Goal: Task Accomplishment & Management: Manage account settings

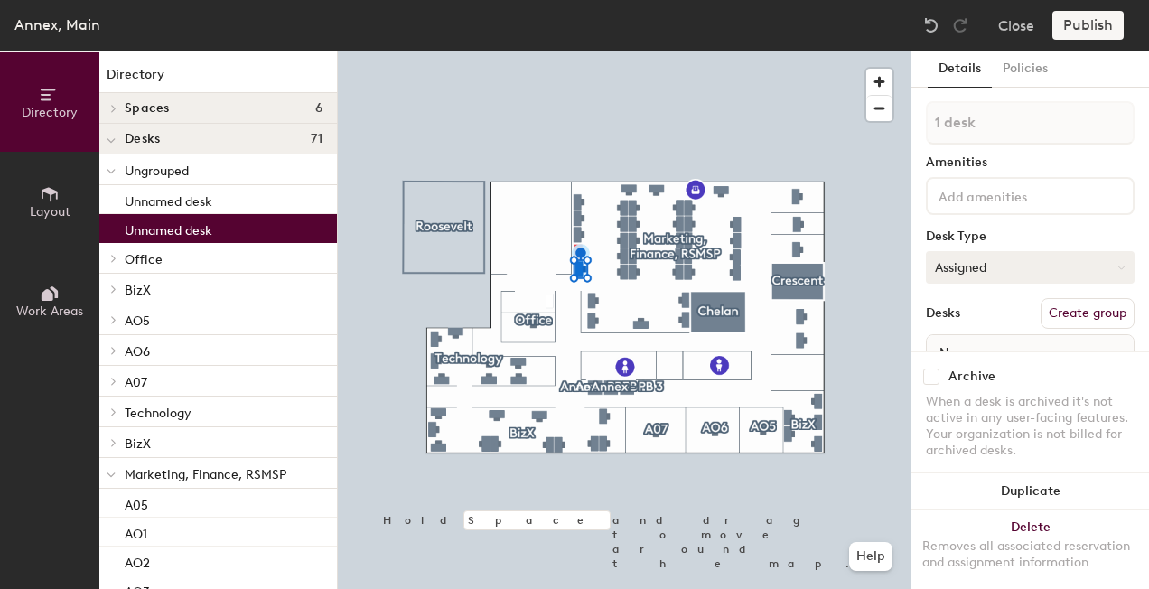
click at [1061, 267] on button "Assigned" at bounding box center [1030, 267] width 209 height 33
click at [978, 372] on div "Hoteled" at bounding box center [1017, 377] width 181 height 27
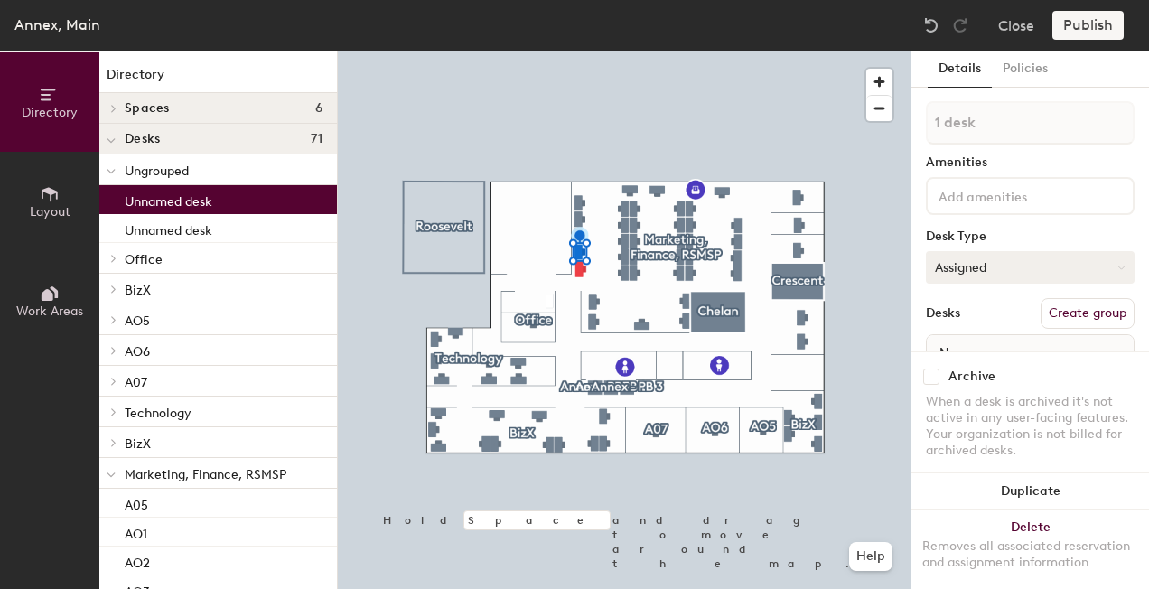
click at [1037, 261] on button "Assigned" at bounding box center [1030, 267] width 209 height 33
click at [968, 379] on div "Hoteled" at bounding box center [1017, 377] width 181 height 27
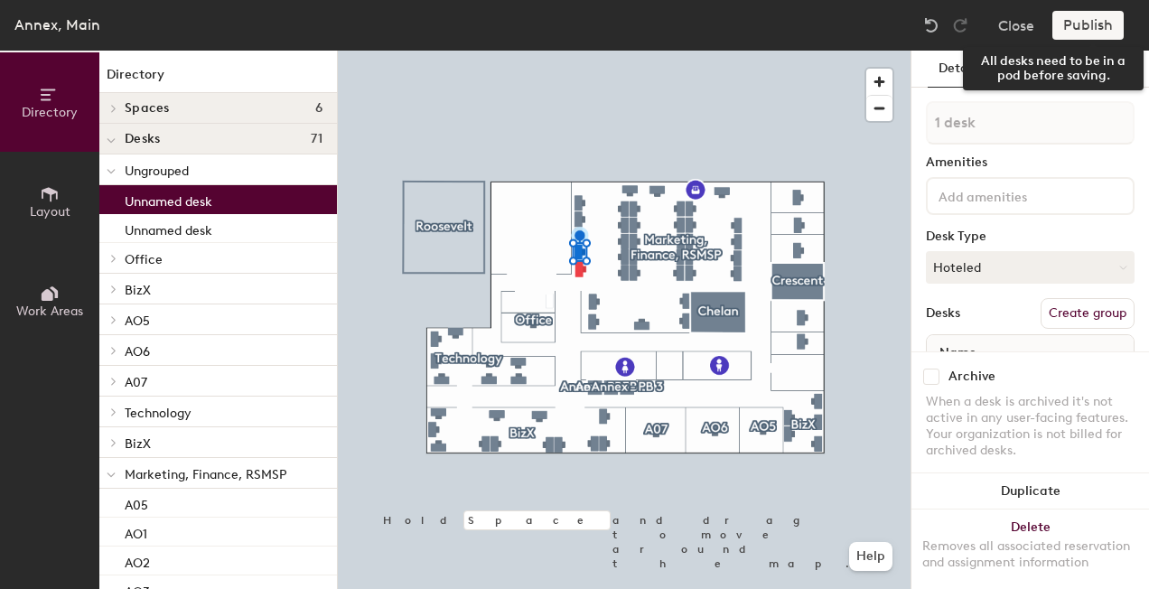
click at [1093, 29] on div "Publish" at bounding box center [1094, 25] width 82 height 29
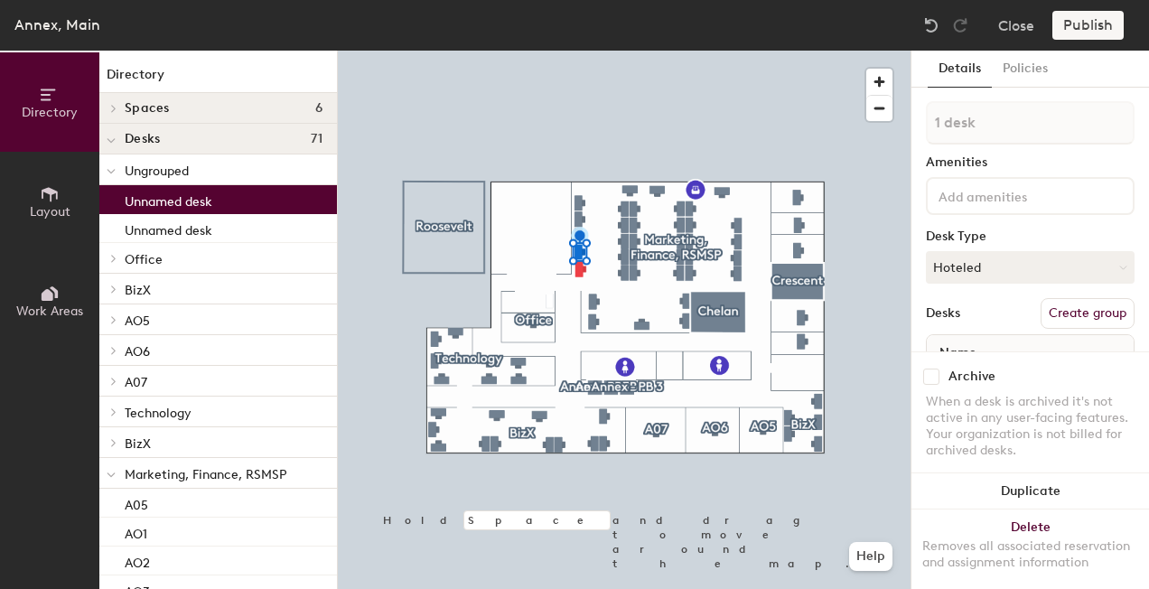
click at [1068, 309] on button "Create group" at bounding box center [1088, 313] width 94 height 31
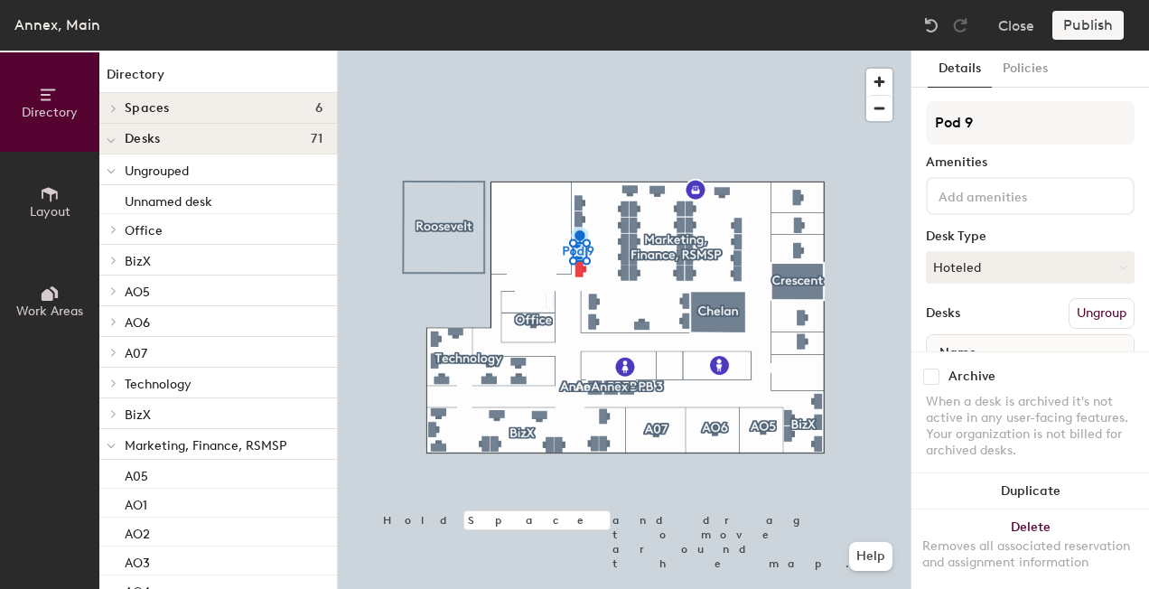
click at [1092, 25] on div "Publish" at bounding box center [1094, 25] width 82 height 29
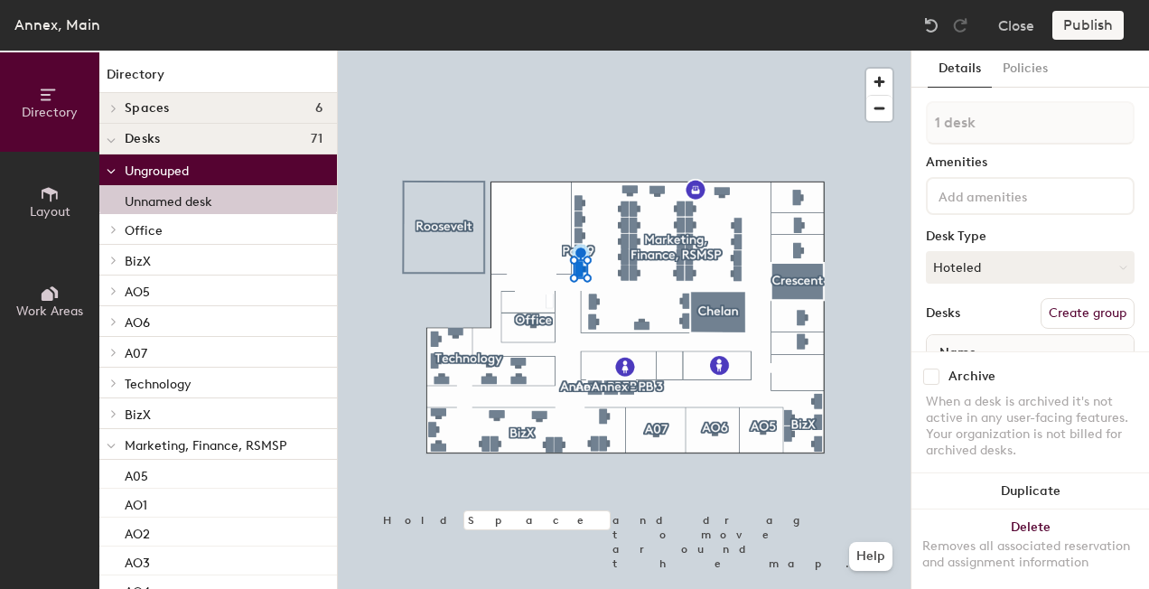
click at [1086, 329] on div "1 desk Amenities Desk Type Hoteled Desks Create group Name" at bounding box center [1030, 260] width 209 height 318
click at [1078, 312] on button "Create group" at bounding box center [1088, 313] width 94 height 31
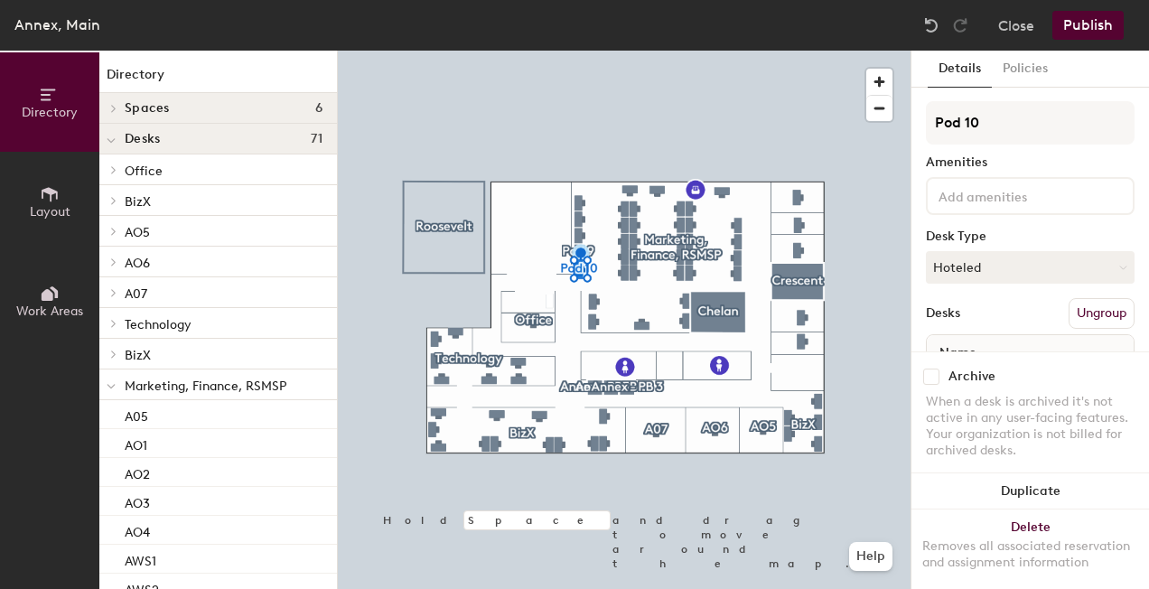
click at [1086, 20] on button "Publish" at bounding box center [1088, 25] width 71 height 29
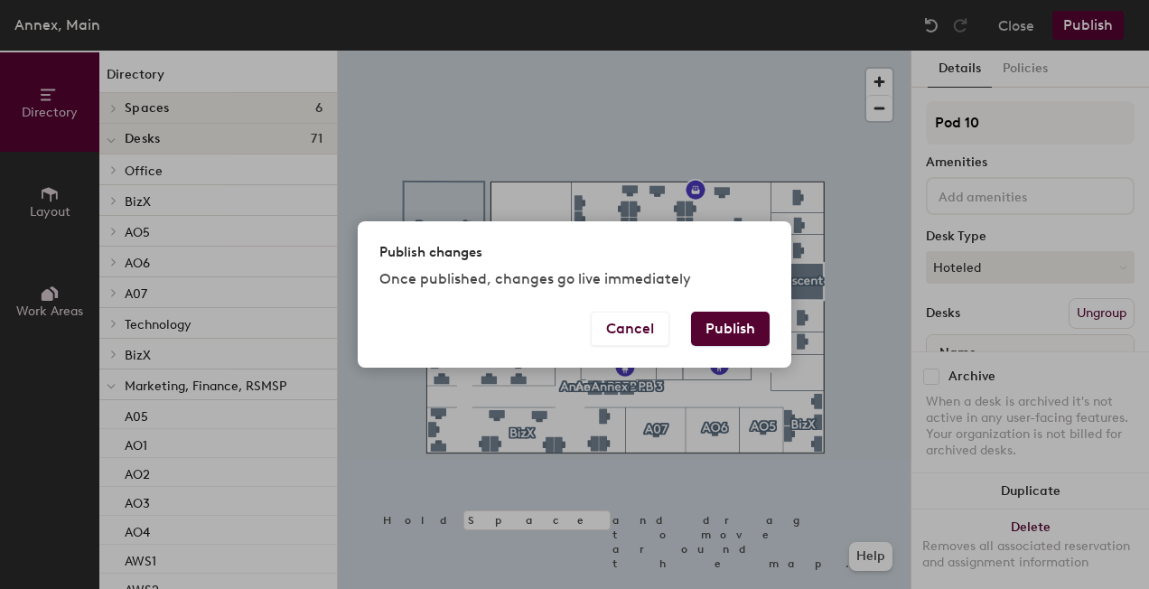
click at [741, 323] on button "Publish" at bounding box center [730, 329] width 79 height 34
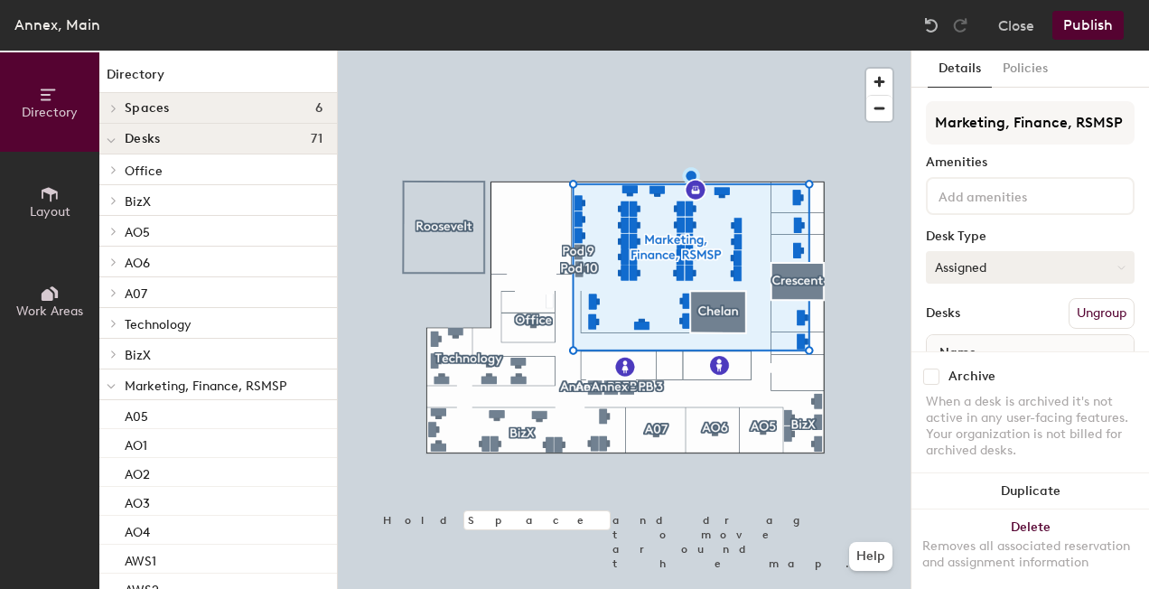
click at [976, 260] on button "Assigned" at bounding box center [1030, 267] width 209 height 33
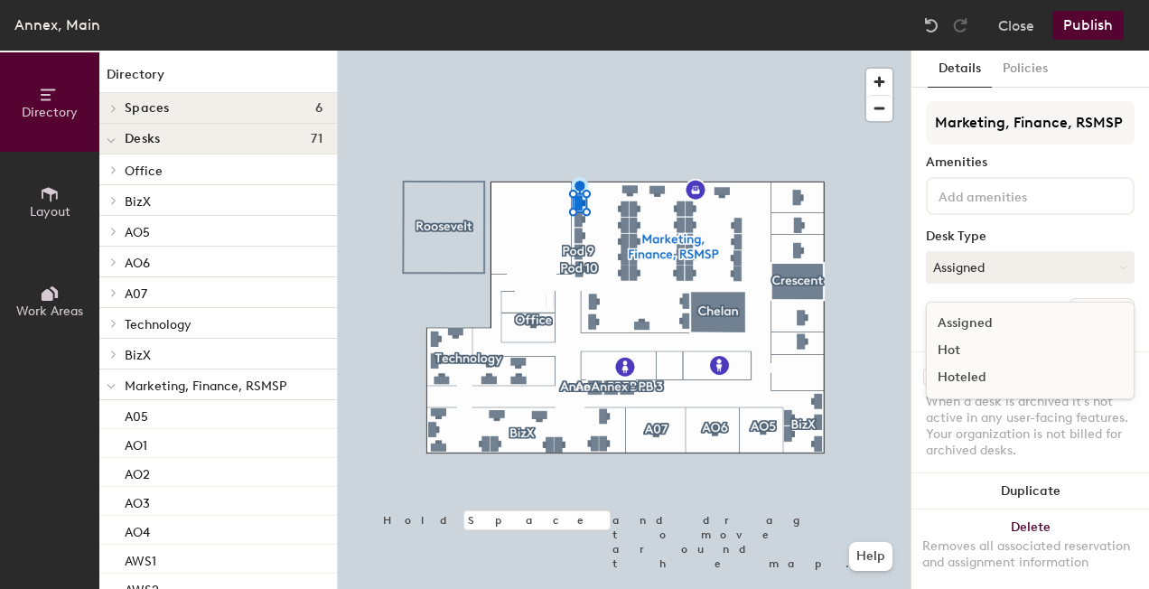
click at [961, 377] on div "Hoteled" at bounding box center [1017, 377] width 181 height 27
click at [1071, 253] on button "Assigned" at bounding box center [1030, 267] width 209 height 33
click at [976, 371] on div "Hoteled" at bounding box center [1017, 377] width 181 height 27
click at [1046, 268] on button "Assigned" at bounding box center [1030, 267] width 209 height 33
click at [978, 376] on div "Hoteled" at bounding box center [1017, 377] width 181 height 27
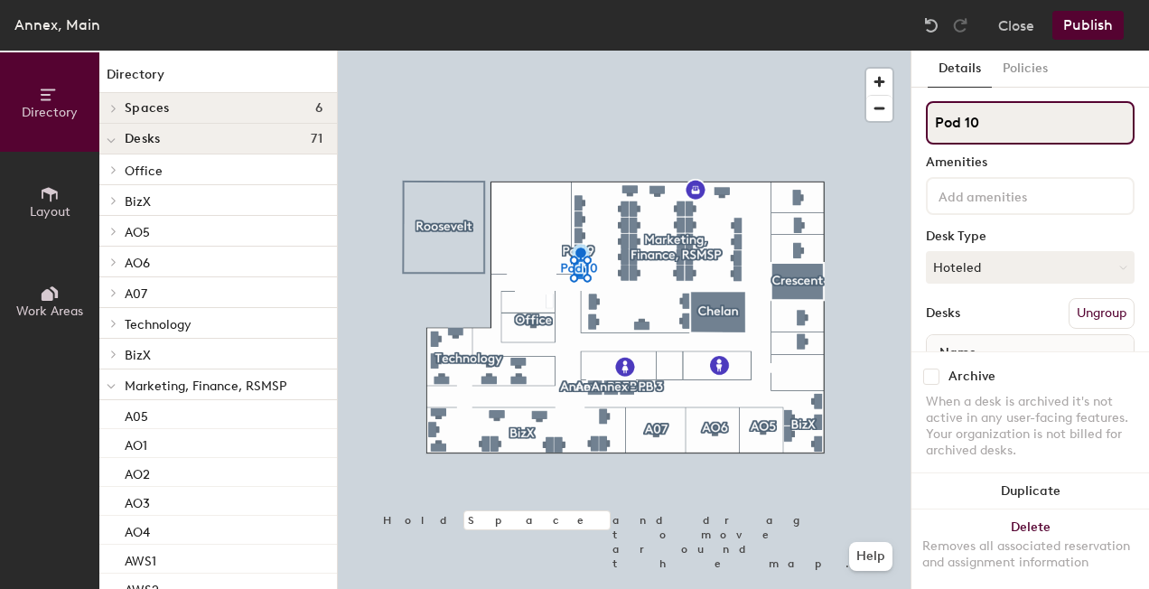
drag, startPoint x: 990, startPoint y: 132, endPoint x: 953, endPoint y: 132, distance: 37.0
click at [953, 132] on input "Pod 10" at bounding box center [1030, 122] width 209 height 43
type input "P"
type input "Hotel"
click at [860, 128] on div "Directory Layout Work Areas Directory Spaces 6 Annex - PB 1 Annex - PB 2 Annex …" at bounding box center [574, 320] width 1149 height 538
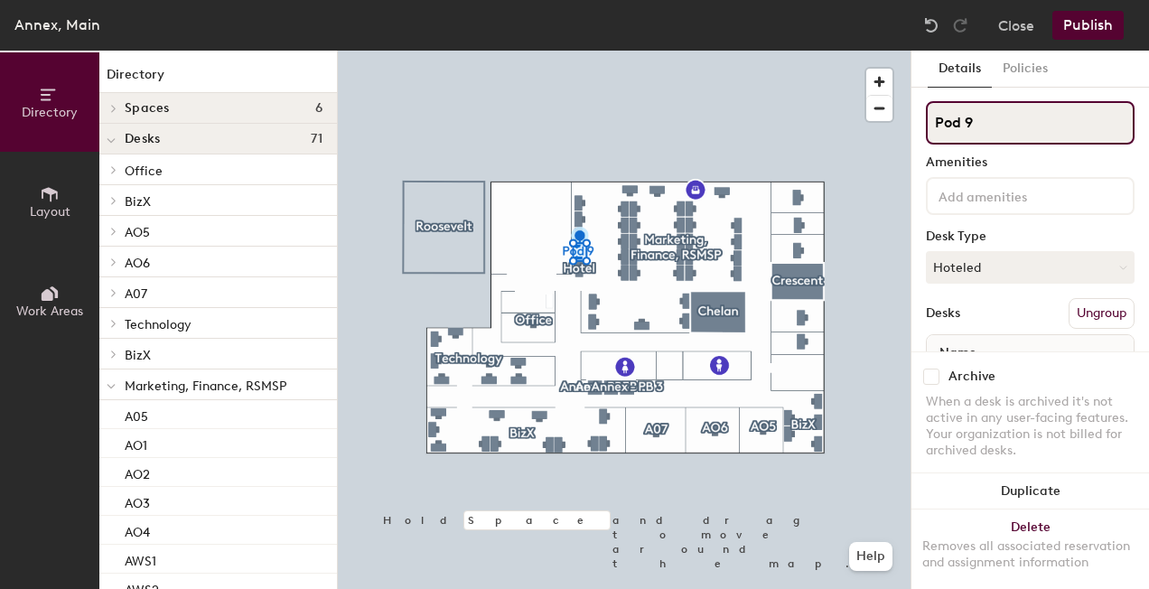
type input "J"
type input "Hotel"
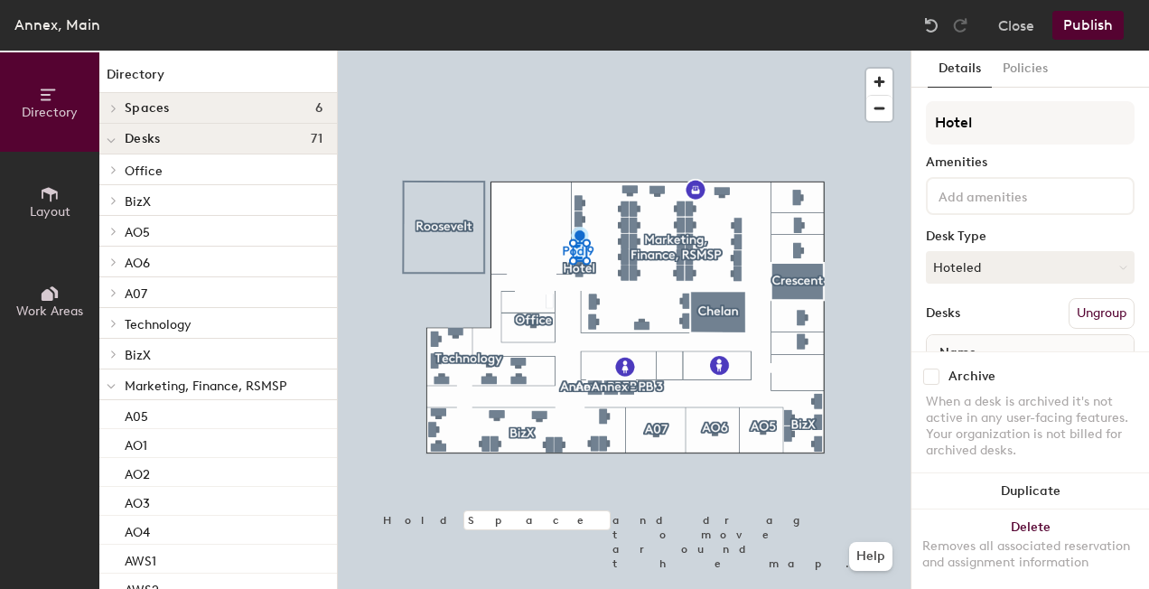
click at [678, 51] on div at bounding box center [624, 51] width 573 height 0
click at [998, 269] on button "Assigned" at bounding box center [1030, 267] width 209 height 33
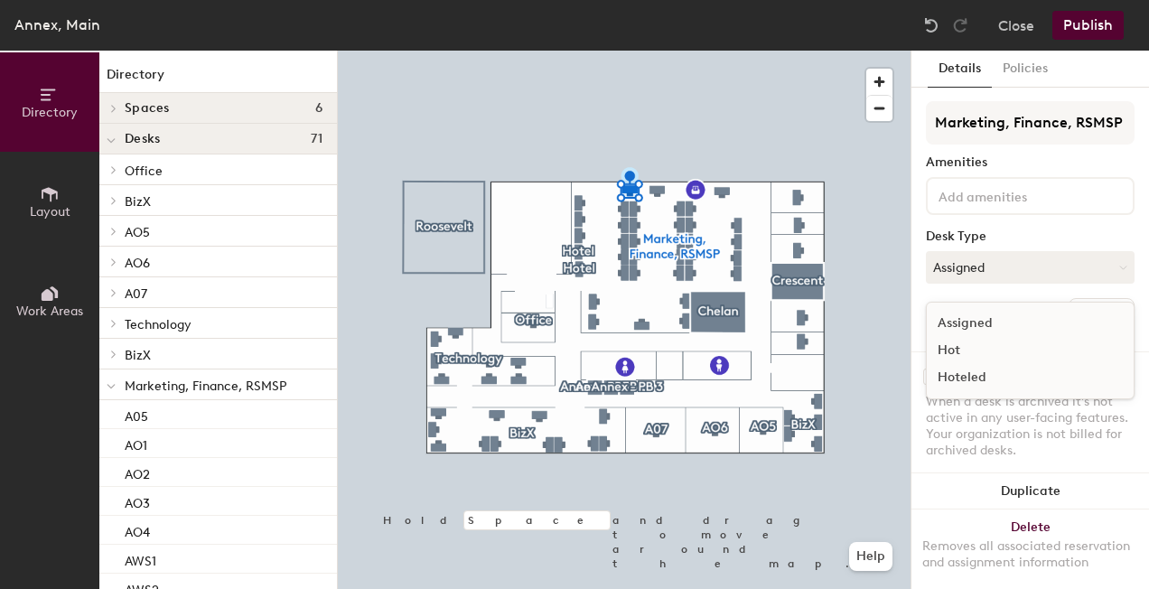
click at [1001, 372] on div "Hoteled" at bounding box center [1017, 377] width 181 height 27
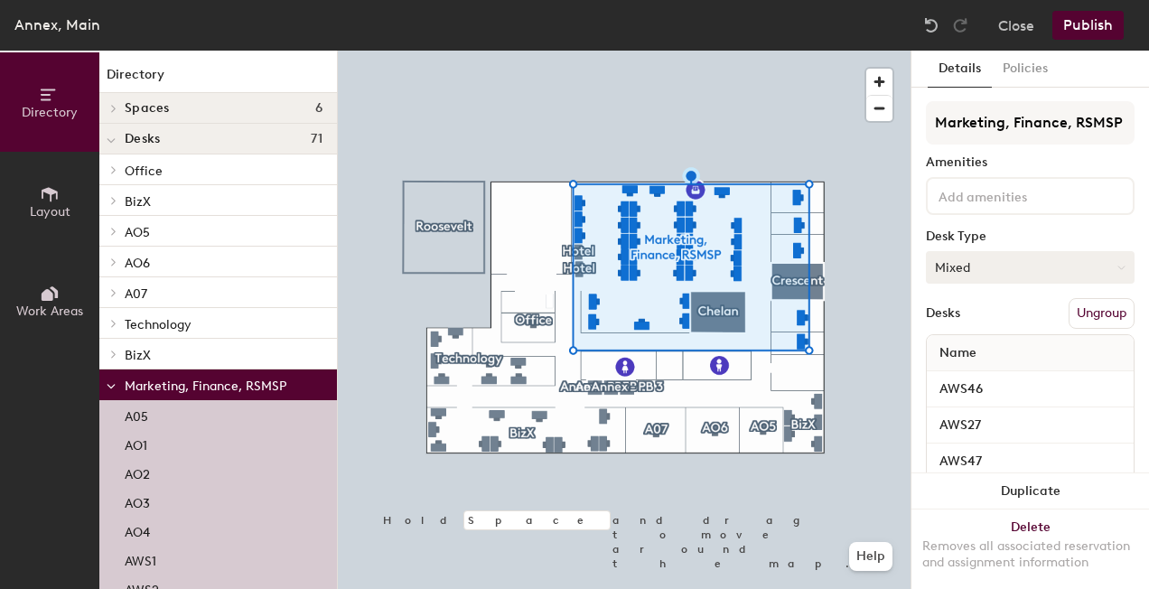
click at [1040, 267] on button "Mixed" at bounding box center [1030, 267] width 209 height 33
click at [996, 375] on div "Hoteled" at bounding box center [1017, 377] width 181 height 27
click at [1019, 264] on button "Hoteled" at bounding box center [1030, 267] width 209 height 33
click at [977, 375] on div "Hoteled" at bounding box center [1017, 377] width 181 height 27
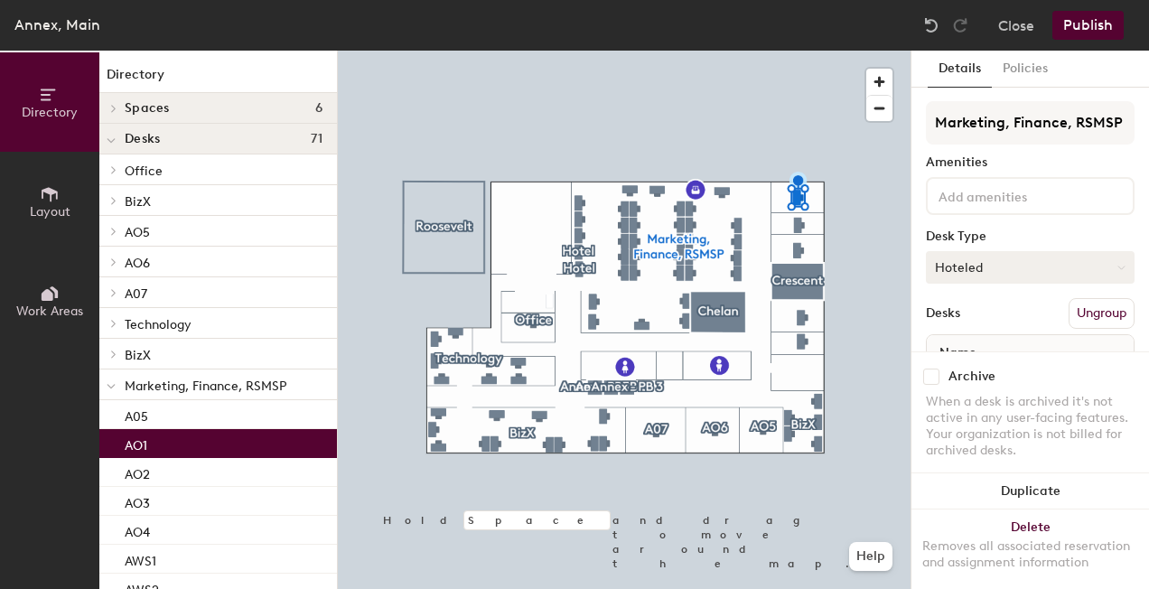
click at [945, 268] on button "Hoteled" at bounding box center [1030, 267] width 209 height 33
click at [995, 325] on div "Assigned" at bounding box center [1017, 323] width 181 height 27
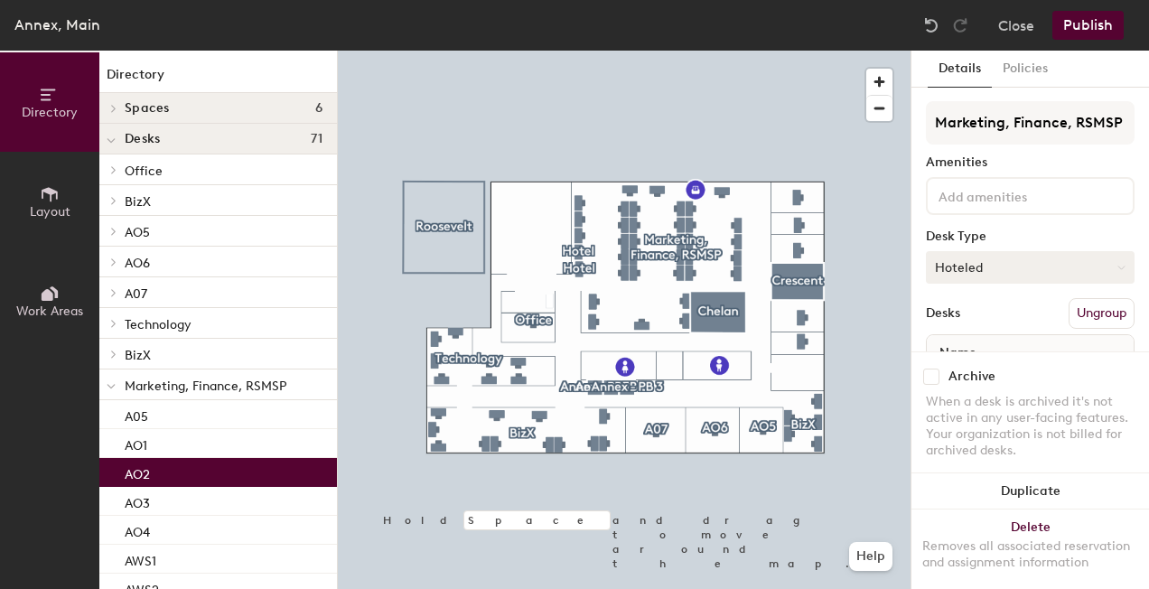
drag, startPoint x: 1014, startPoint y: 250, endPoint x: 1005, endPoint y: 267, distance: 19.4
click at [1014, 251] on div "Marketing, Finance, RSMSP Amenities Desk Type Hoteled Desks Ungroup Name AO2" at bounding box center [1030, 260] width 209 height 318
click at [1001, 267] on button "Hoteled" at bounding box center [1030, 267] width 209 height 33
click at [987, 318] on div "Assigned" at bounding box center [1017, 323] width 181 height 27
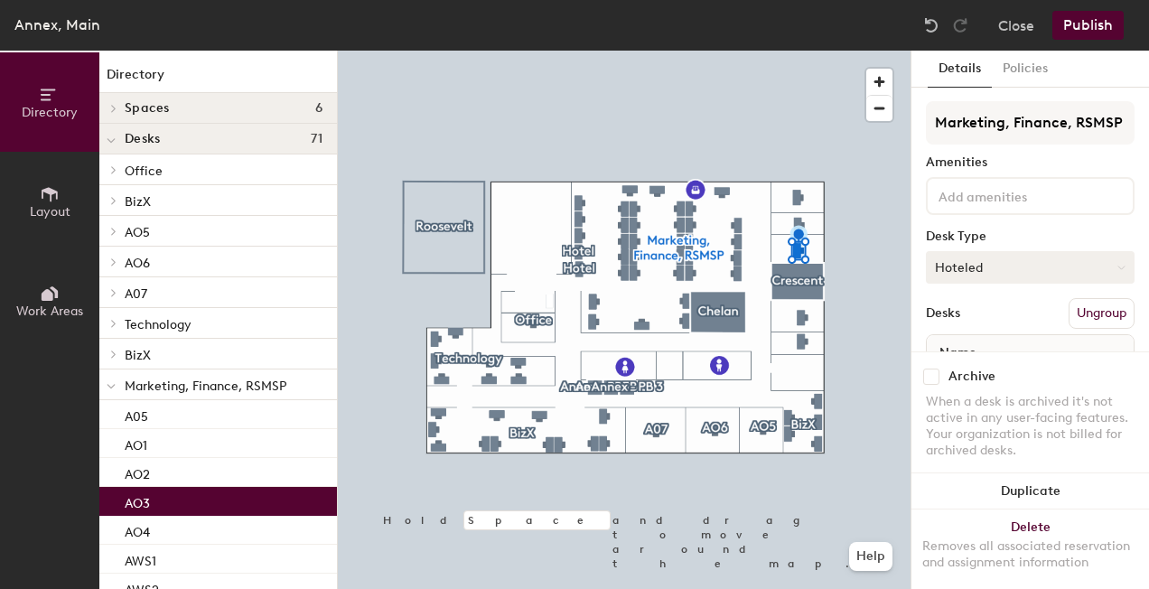
click at [1014, 262] on button "Hoteled" at bounding box center [1030, 267] width 209 height 33
click at [993, 321] on div "Assigned" at bounding box center [1017, 323] width 181 height 27
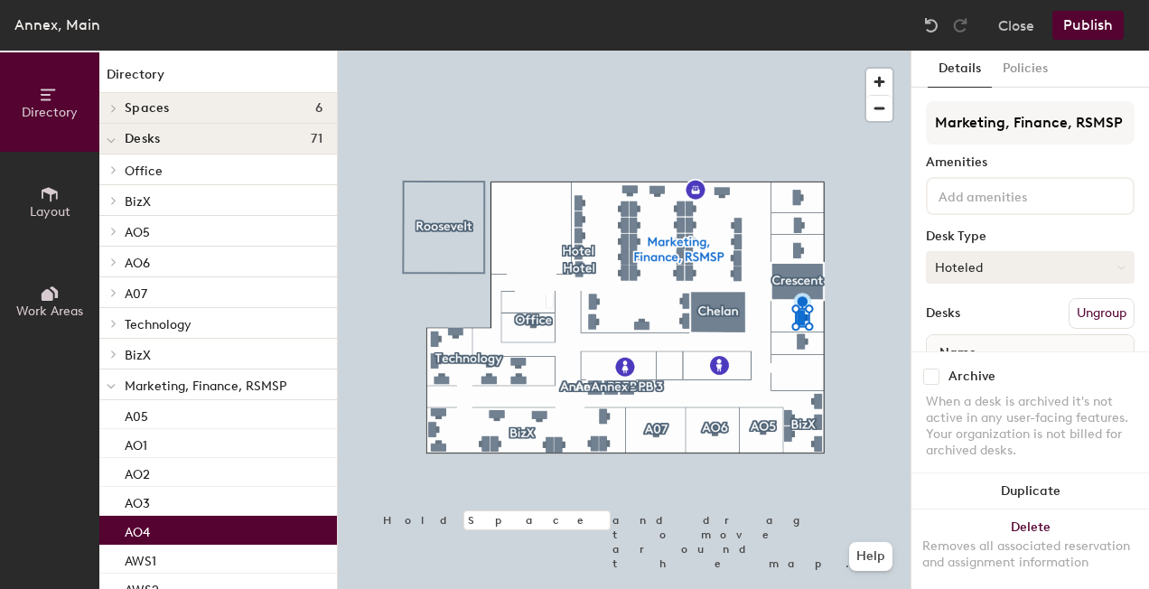
click at [1026, 262] on button "Hoteled" at bounding box center [1030, 267] width 209 height 33
click at [986, 321] on div "Assigned" at bounding box center [1017, 323] width 181 height 27
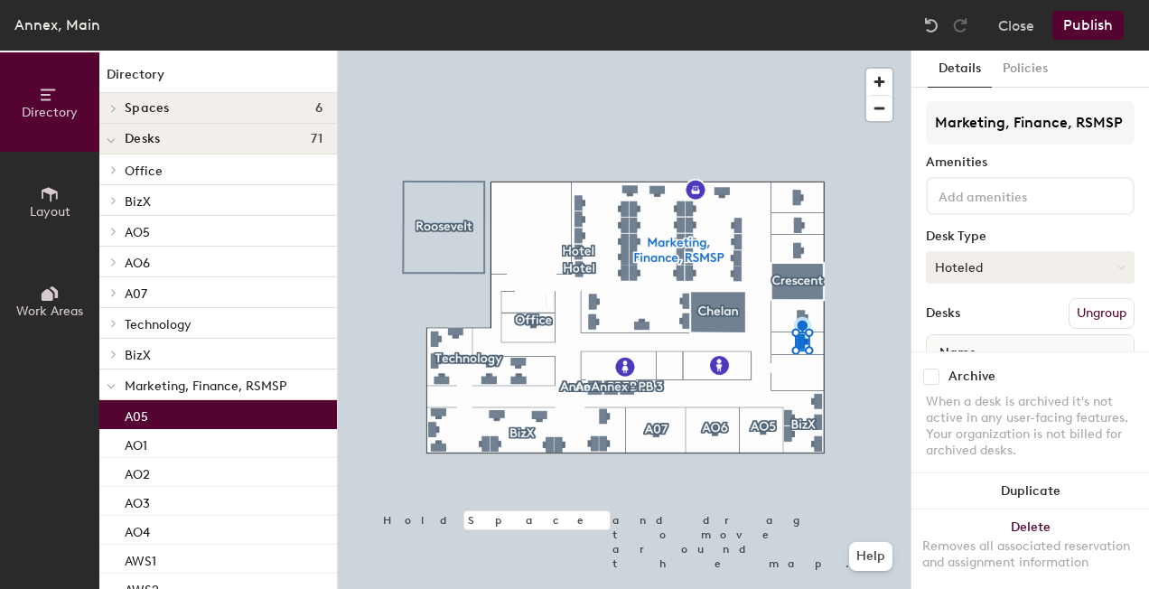
click at [1020, 274] on button "Hoteled" at bounding box center [1030, 267] width 209 height 33
click at [991, 316] on div "Assigned" at bounding box center [1017, 323] width 181 height 27
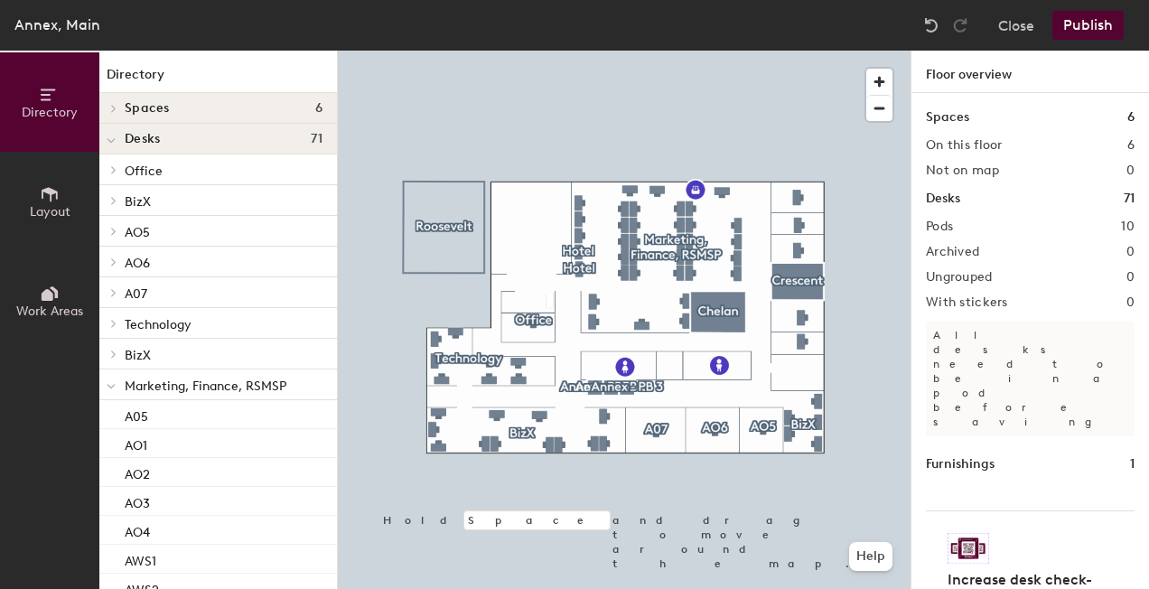
click at [1089, 11] on button "Publish" at bounding box center [1088, 25] width 71 height 29
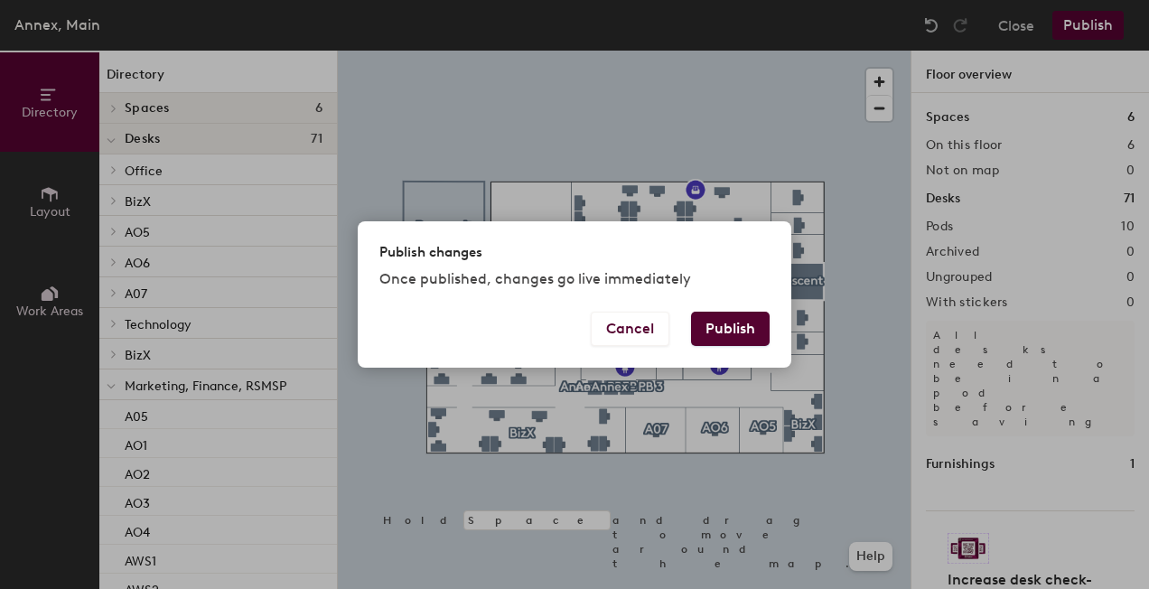
click at [742, 327] on button "Publish" at bounding box center [730, 329] width 79 height 34
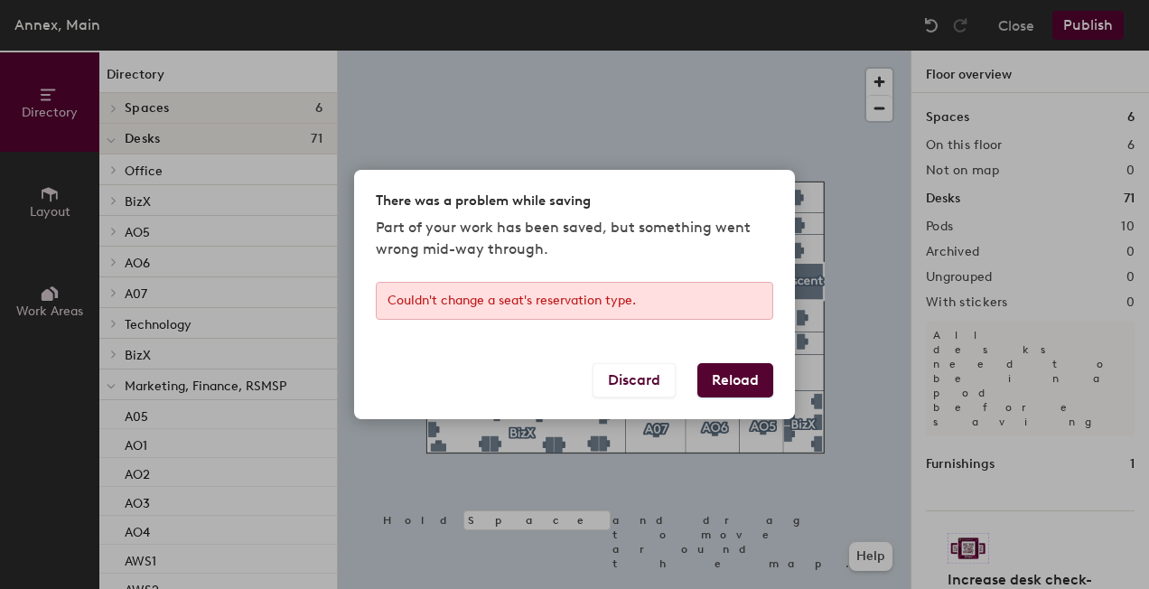
drag, startPoint x: 771, startPoint y: 396, endPoint x: 762, endPoint y: 390, distance: 10.5
click at [772, 395] on button "Reload" at bounding box center [735, 380] width 76 height 34
click at [748, 379] on button "Reload" at bounding box center [735, 380] width 76 height 34
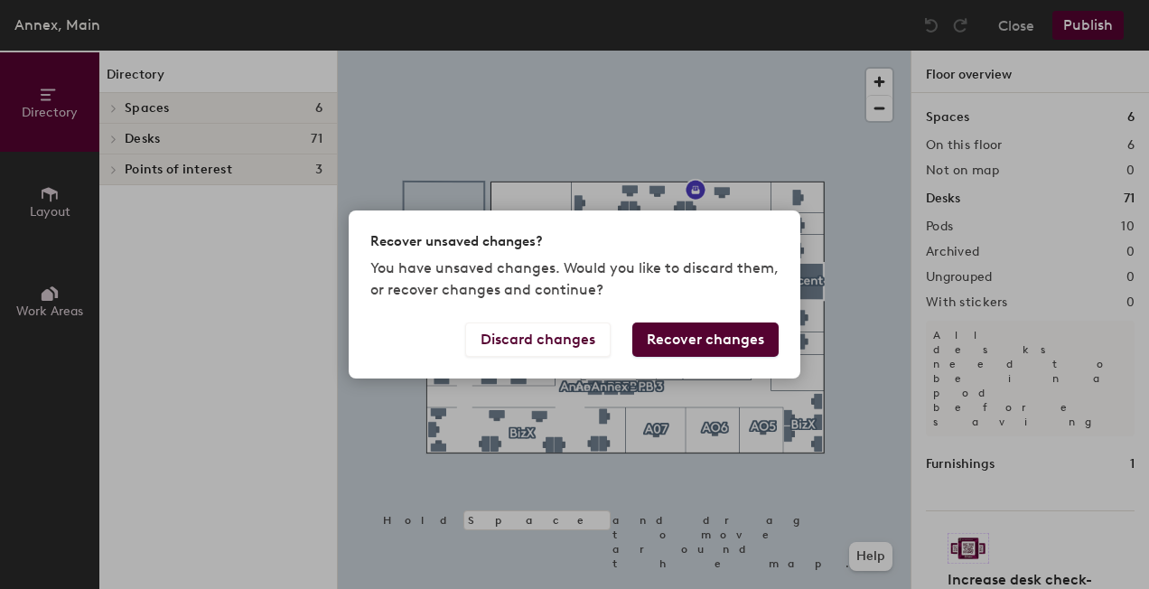
click at [713, 338] on button "Recover changes" at bounding box center [705, 340] width 146 height 34
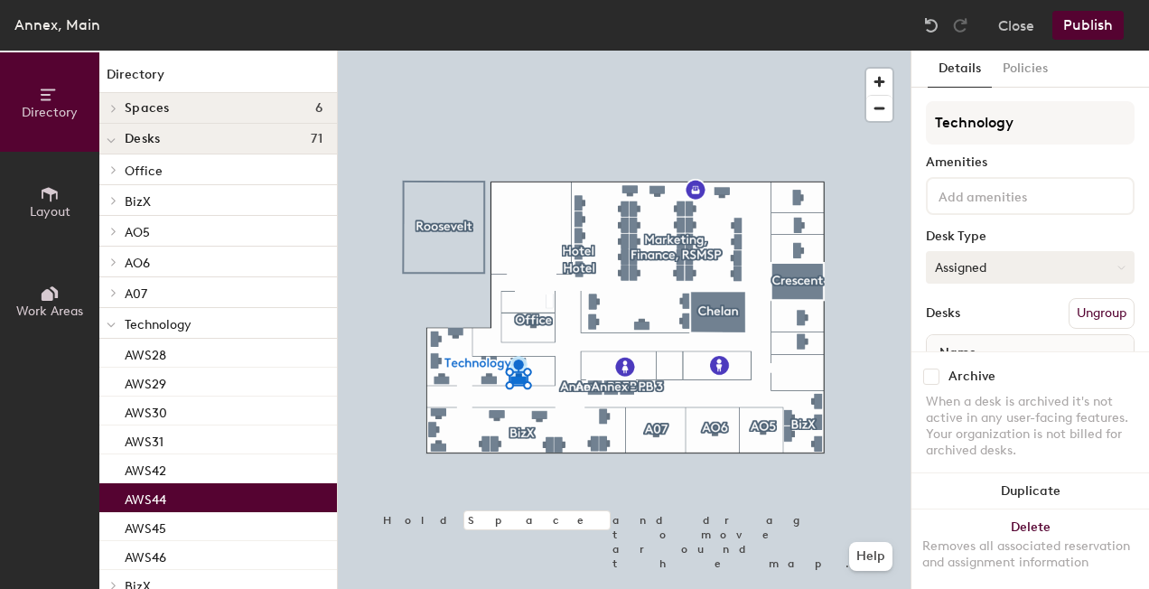
drag, startPoint x: 967, startPoint y: 278, endPoint x: 968, endPoint y: 269, distance: 9.2
click at [967, 274] on button "Assigned" at bounding box center [1030, 267] width 209 height 33
click at [972, 377] on div "Hoteled" at bounding box center [1017, 377] width 181 height 27
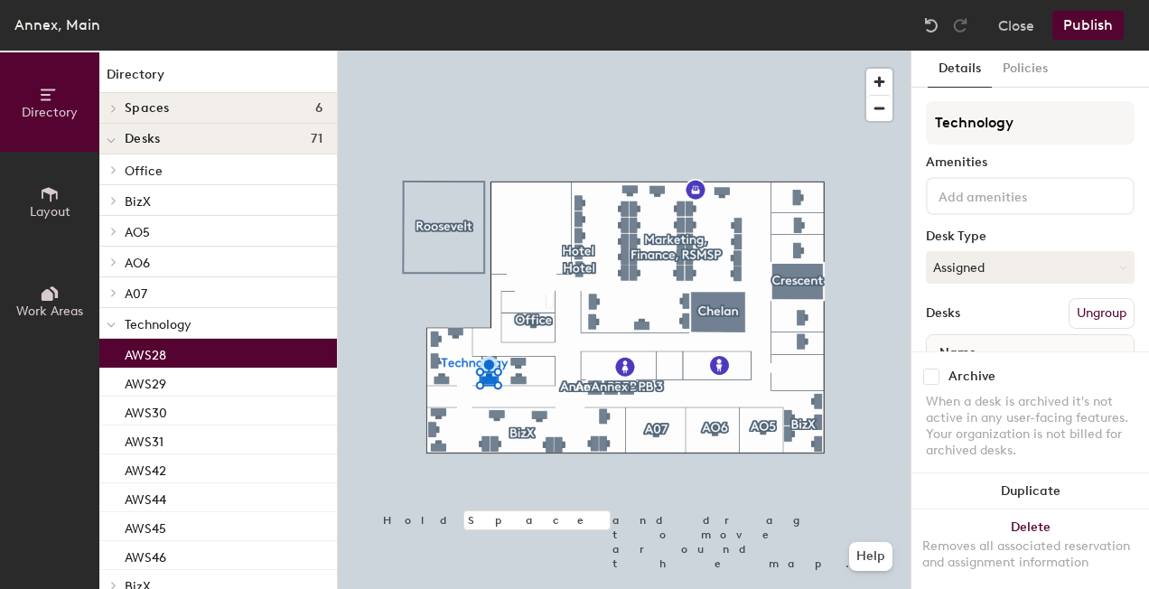
drag, startPoint x: 995, startPoint y: 271, endPoint x: 999, endPoint y: 296, distance: 25.7
click at [995, 273] on button "Assigned" at bounding box center [1030, 267] width 209 height 33
click at [972, 373] on div "Hoteled" at bounding box center [1017, 377] width 181 height 27
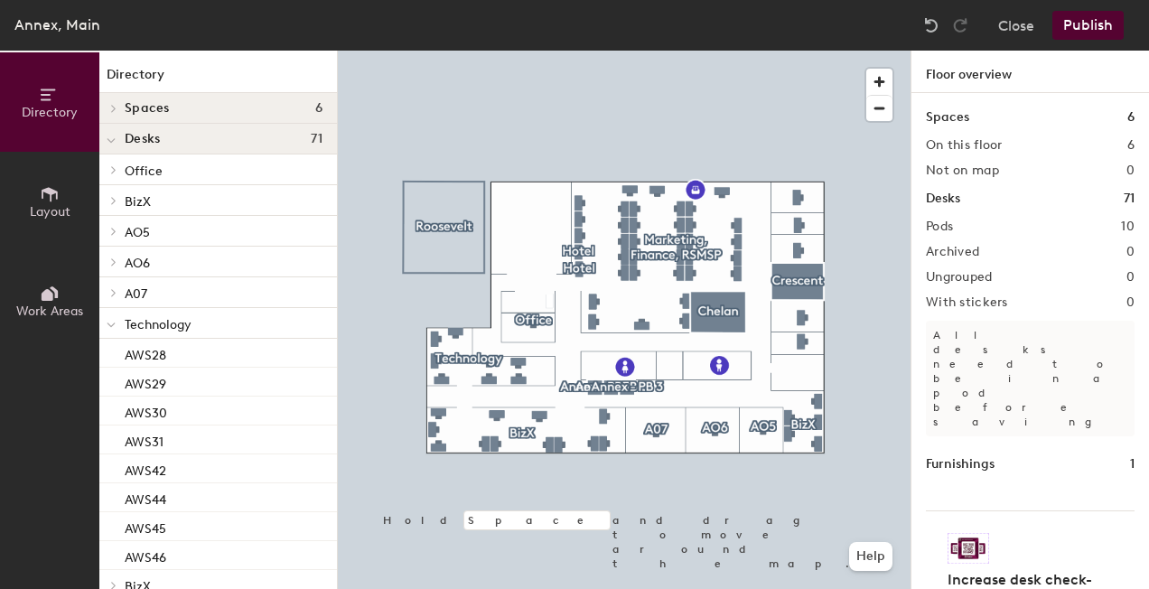
click at [1090, 23] on button "Publish" at bounding box center [1088, 25] width 71 height 29
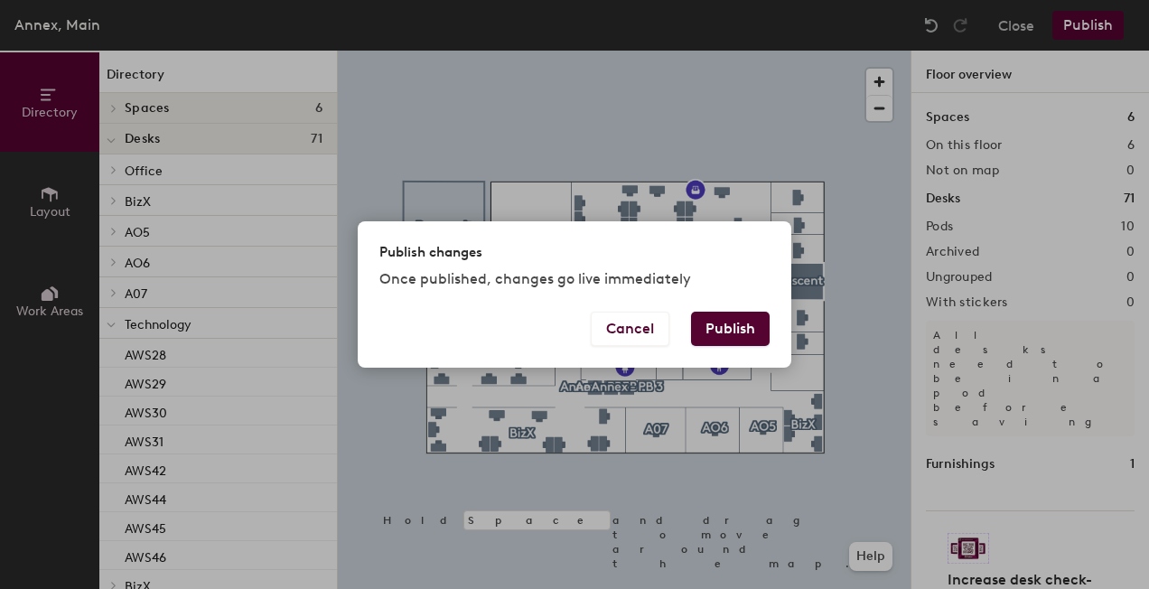
click at [750, 322] on button "Publish" at bounding box center [730, 329] width 79 height 34
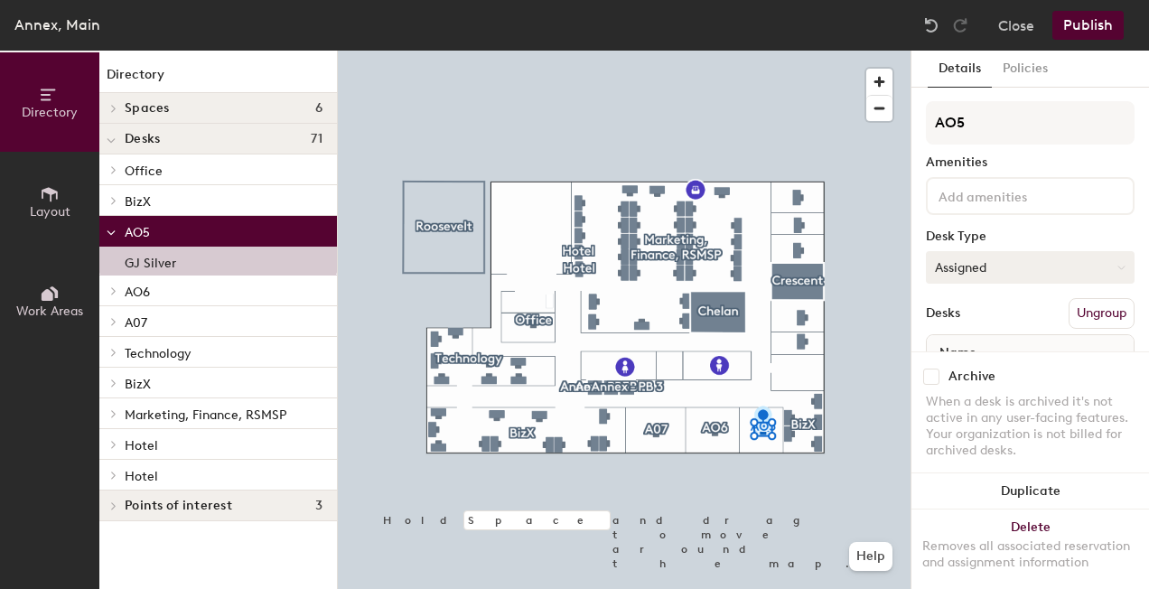
click at [1006, 263] on button "Assigned" at bounding box center [1030, 267] width 209 height 33
click at [982, 376] on div "Hoteled" at bounding box center [1017, 377] width 181 height 27
click at [181, 259] on div "GJ Silver" at bounding box center [218, 261] width 238 height 29
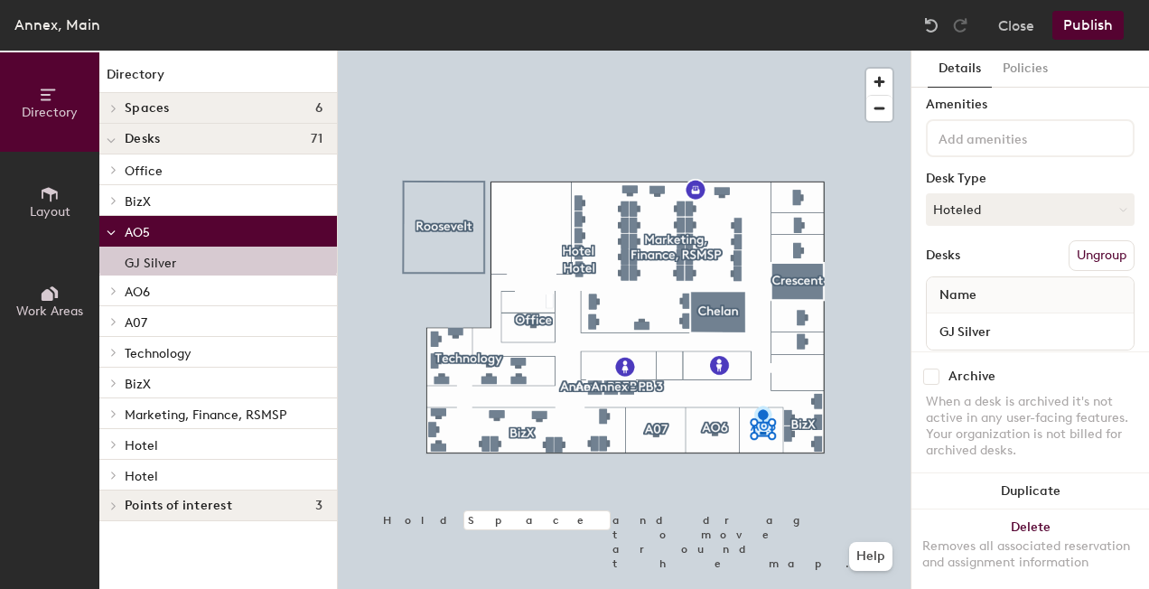
scroll to position [97, 0]
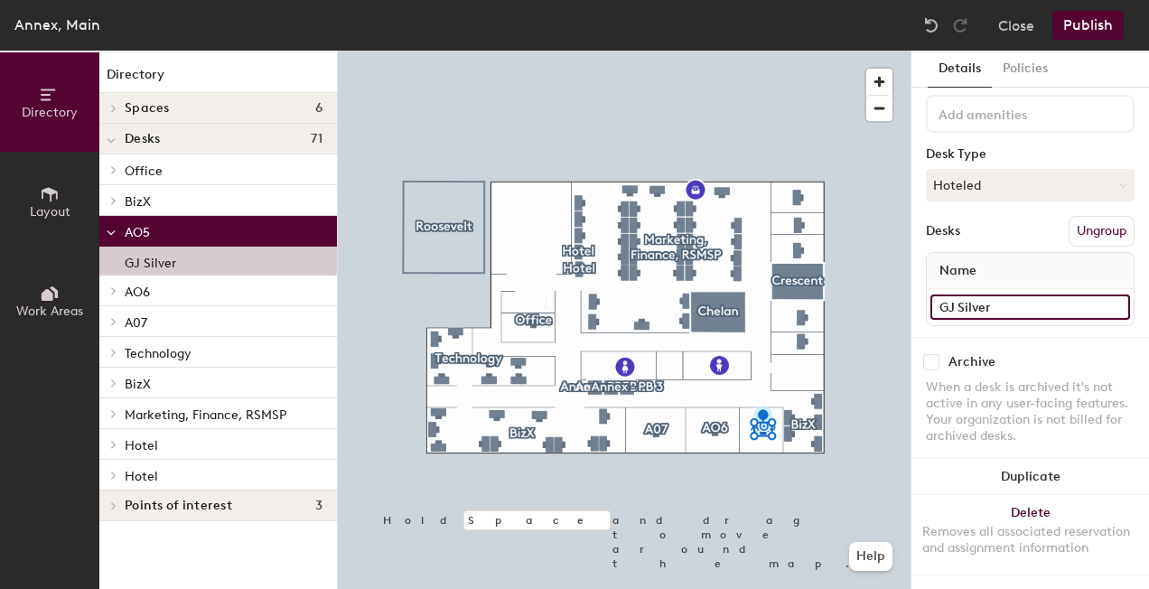
click at [858, 295] on div "Directory Layout Work Areas Directory Spaces 6 Annex - PB 1 Annex - PB 2 Annex …" at bounding box center [574, 320] width 1149 height 538
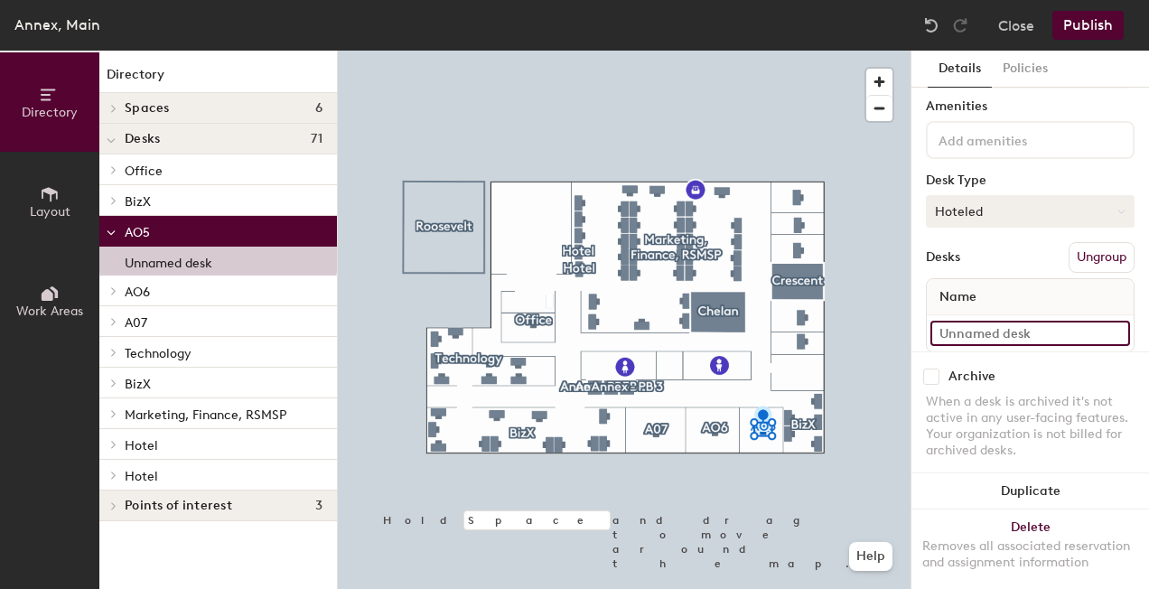
scroll to position [0, 0]
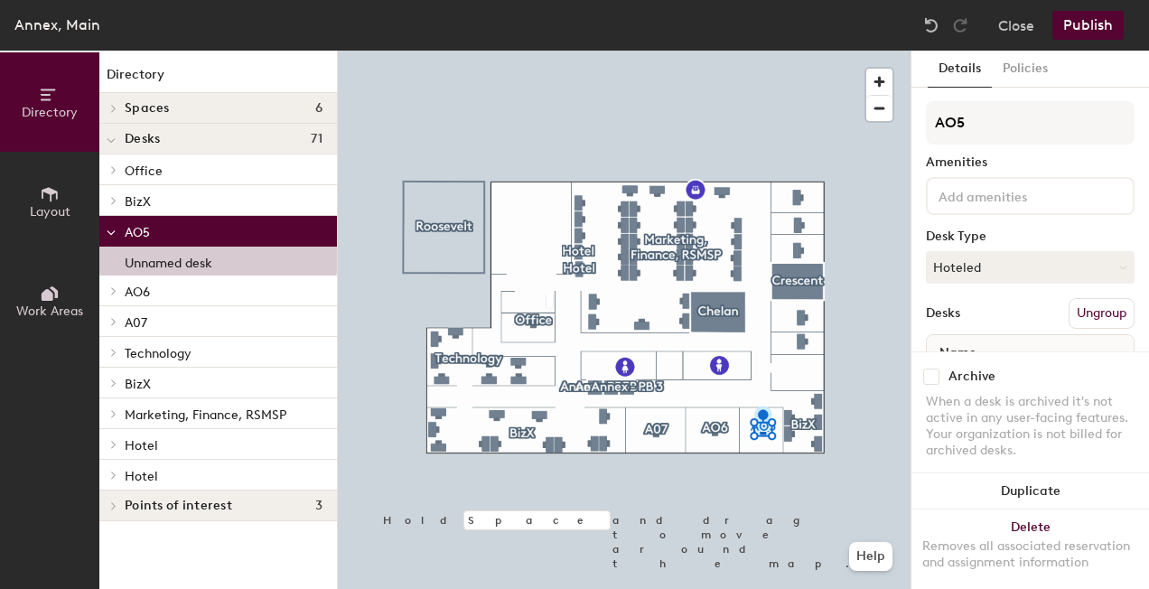
click at [1081, 28] on button "Publish" at bounding box center [1088, 25] width 71 height 29
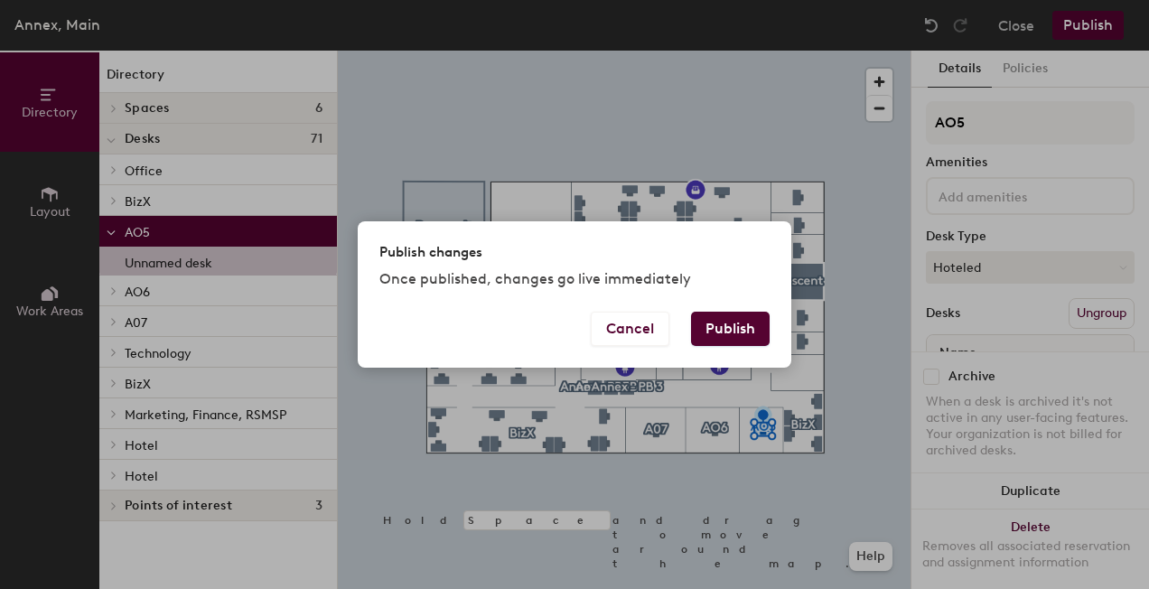
click at [721, 333] on button "Publish" at bounding box center [730, 329] width 79 height 34
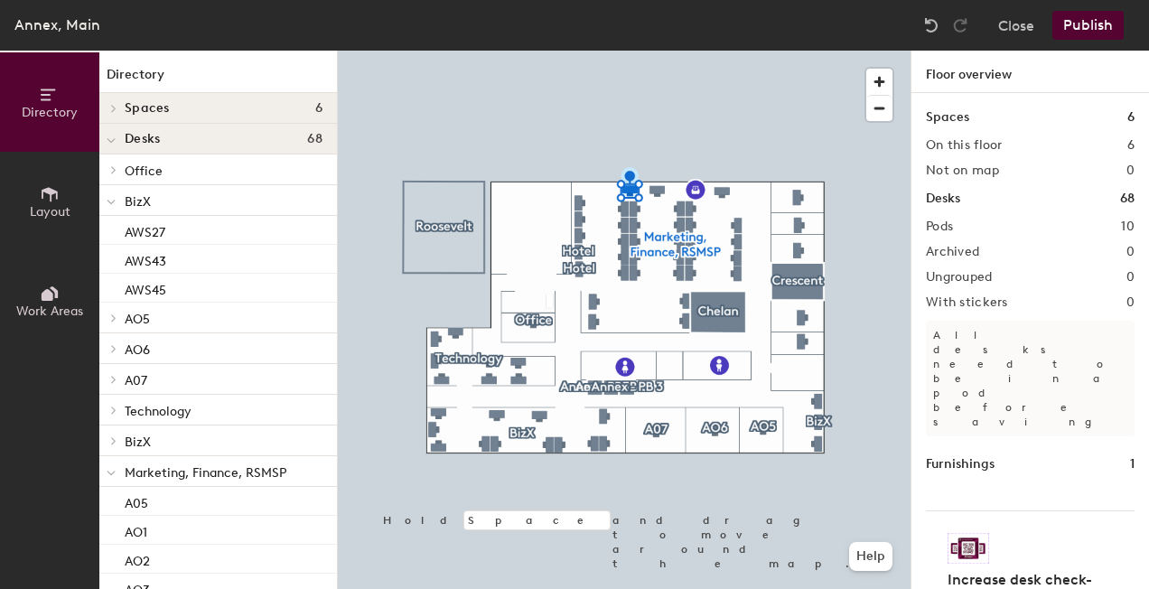
click at [658, 51] on div at bounding box center [624, 51] width 573 height 0
click at [656, 51] on div at bounding box center [624, 51] width 573 height 0
click at [1077, 30] on button "Publish" at bounding box center [1088, 25] width 71 height 29
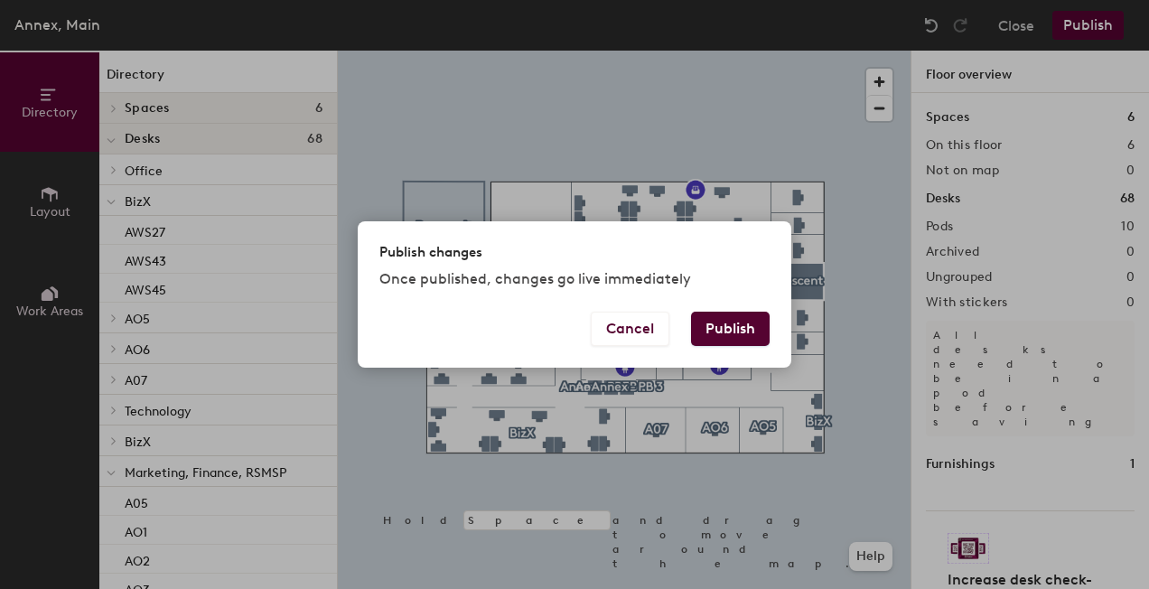
click at [739, 320] on button "Publish" at bounding box center [730, 329] width 79 height 34
